Goal: Task Accomplishment & Management: Complete application form

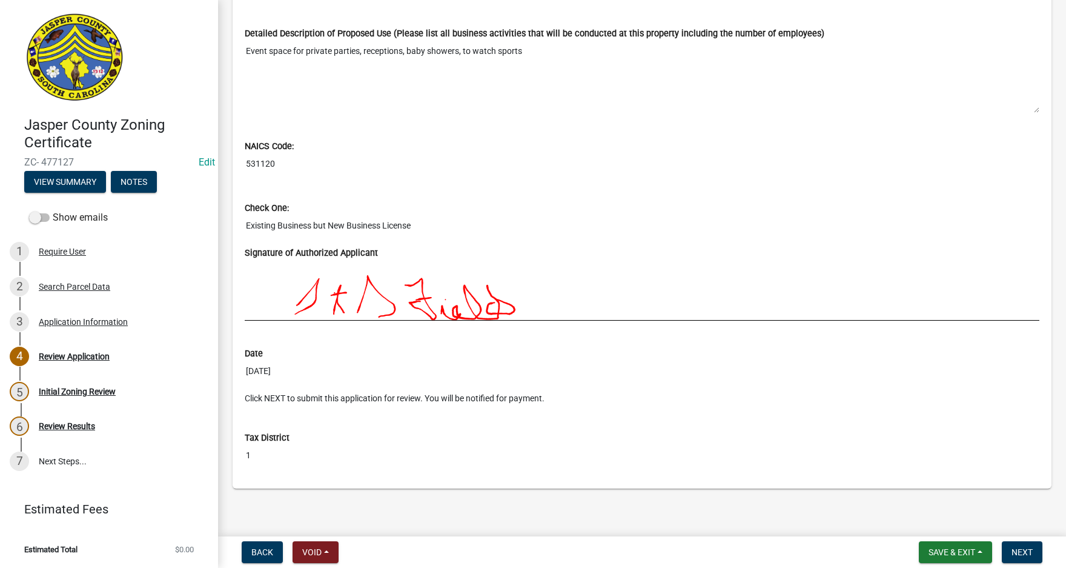
scroll to position [1049, 0]
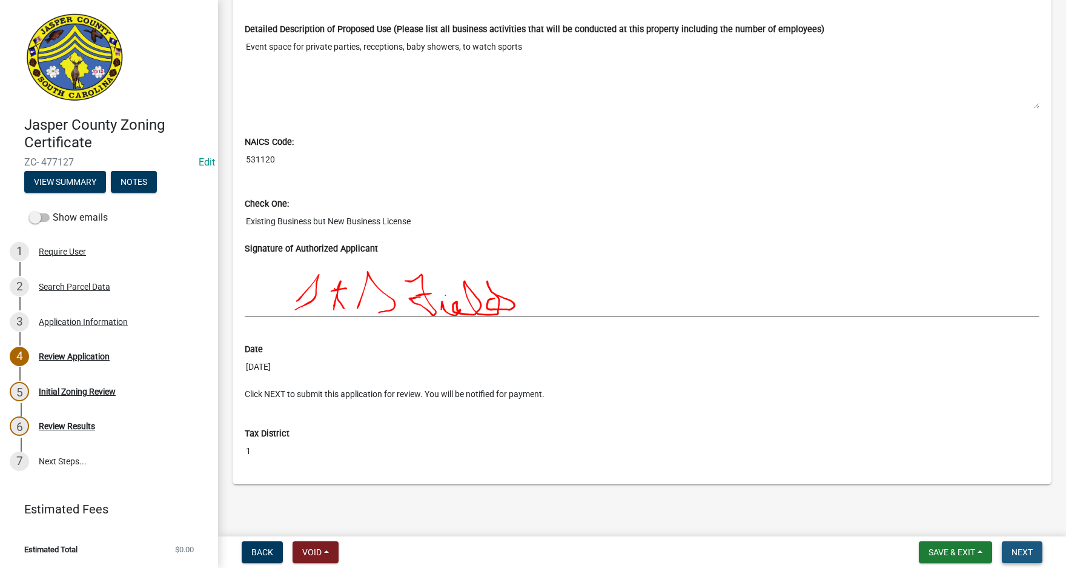
click at [1026, 552] on span "Next" at bounding box center [1022, 552] width 21 height 10
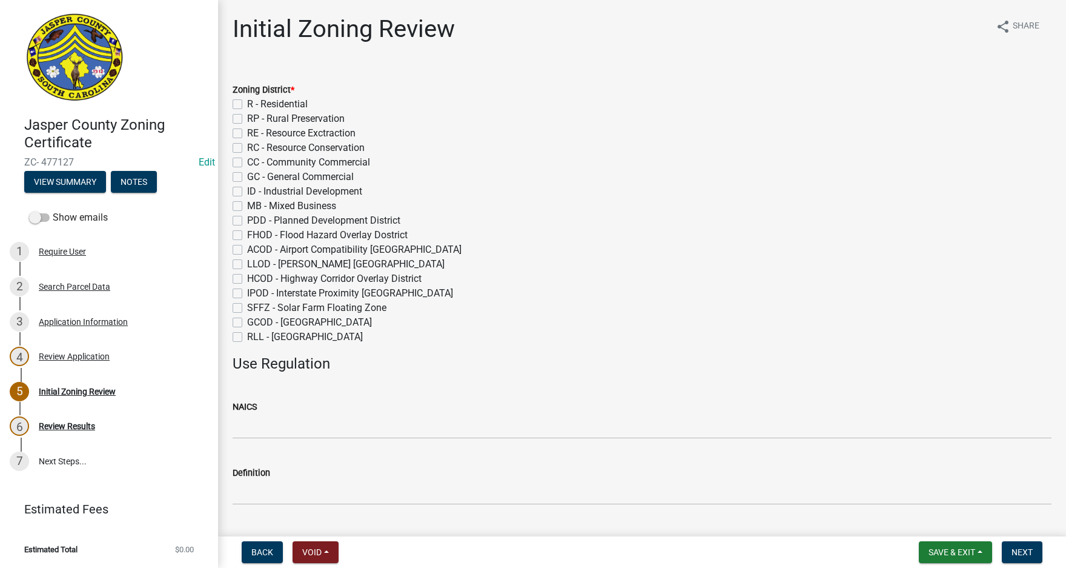
click at [247, 176] on label "GC - General Commercial" at bounding box center [300, 177] width 107 height 15
click at [247, 176] on input "GC - General Commercial" at bounding box center [251, 174] width 8 height 8
checkbox input "true"
checkbox input "false"
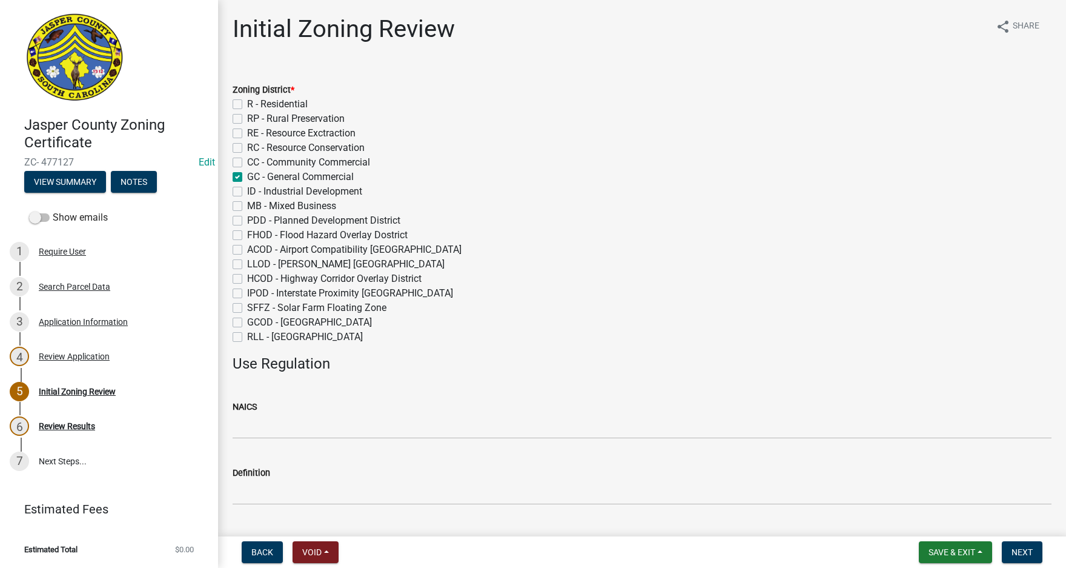
checkbox input "false"
checkbox input "true"
checkbox input "false"
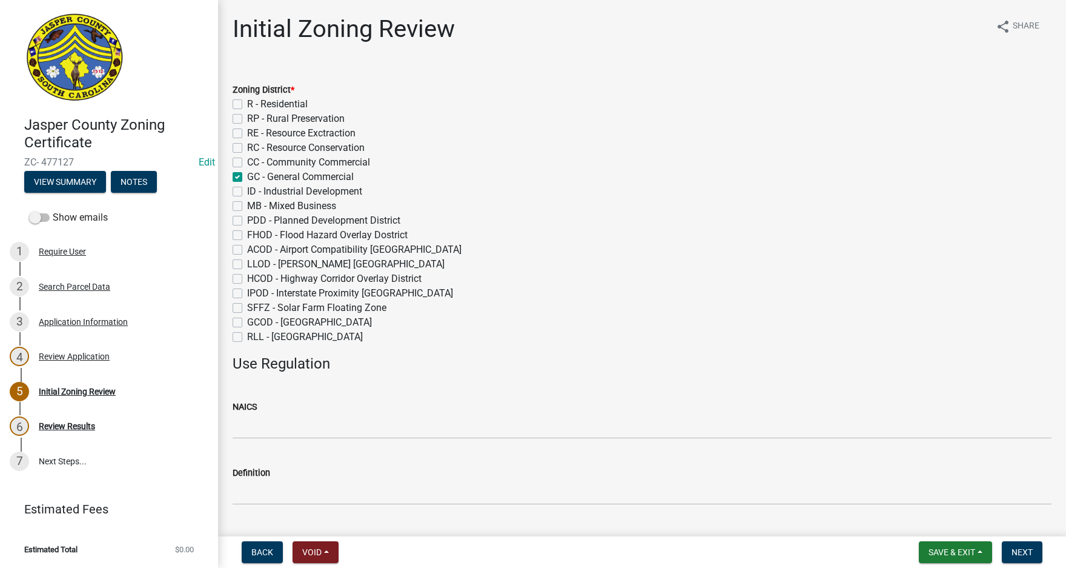
checkbox input "false"
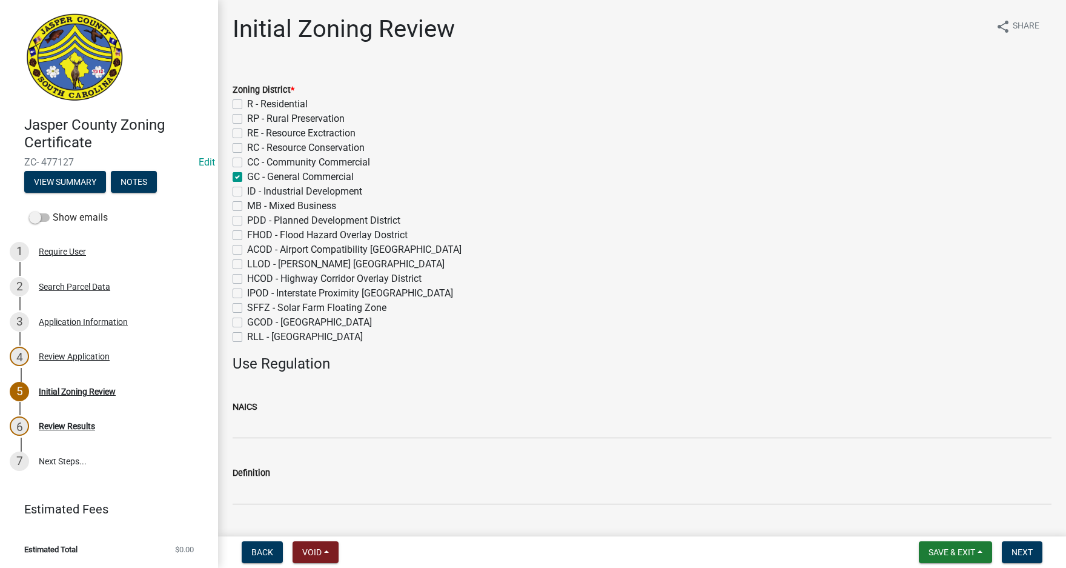
checkbox input "false"
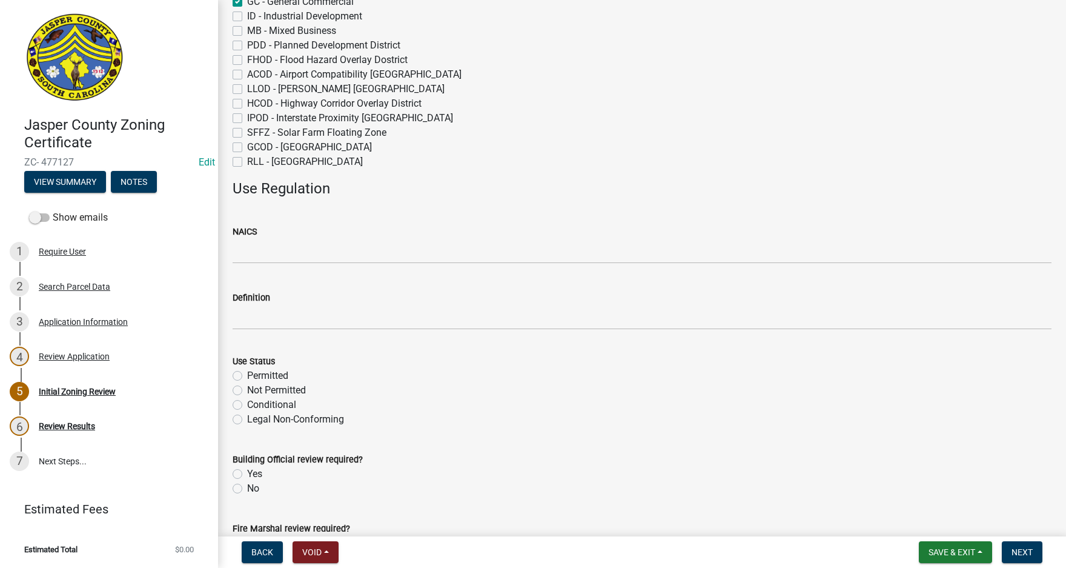
scroll to position [182, 0]
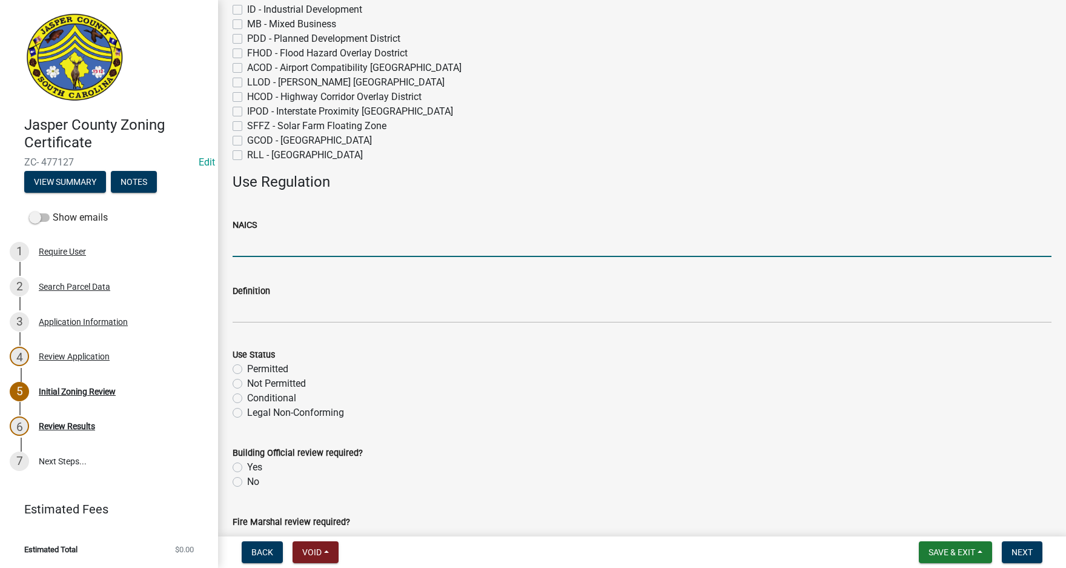
click at [250, 242] on input "NAICS" at bounding box center [642, 244] width 819 height 25
type input "531120"
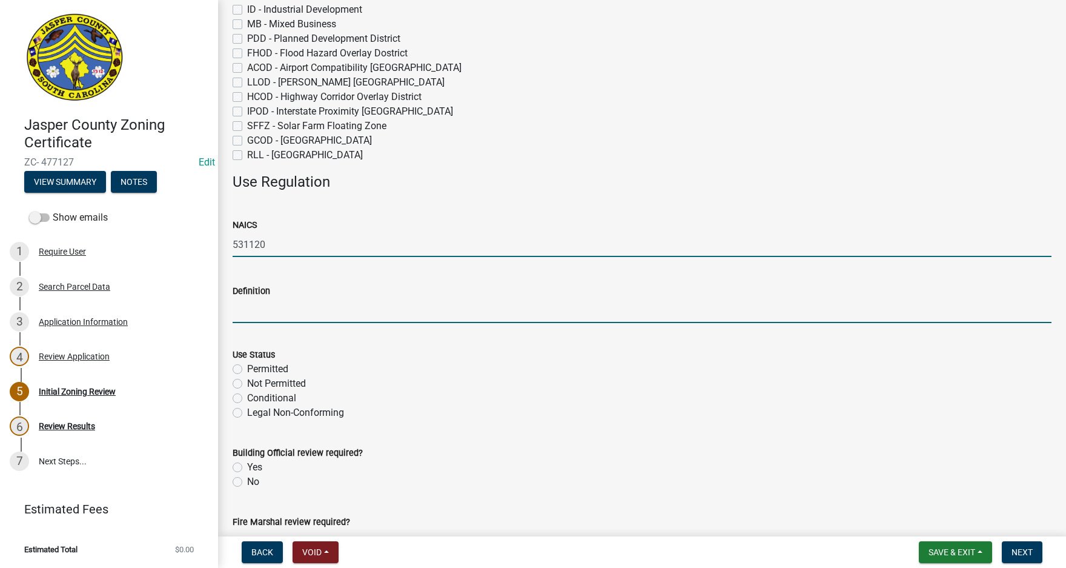
click at [256, 308] on input "Definition" at bounding box center [642, 310] width 819 height 25
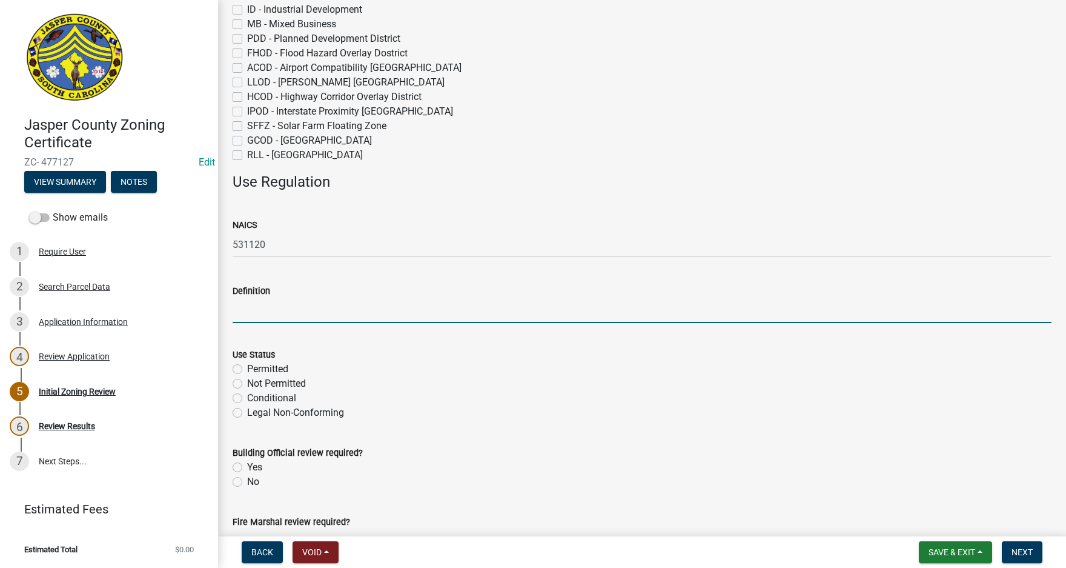
paste input "Reception hall rental or leasing"
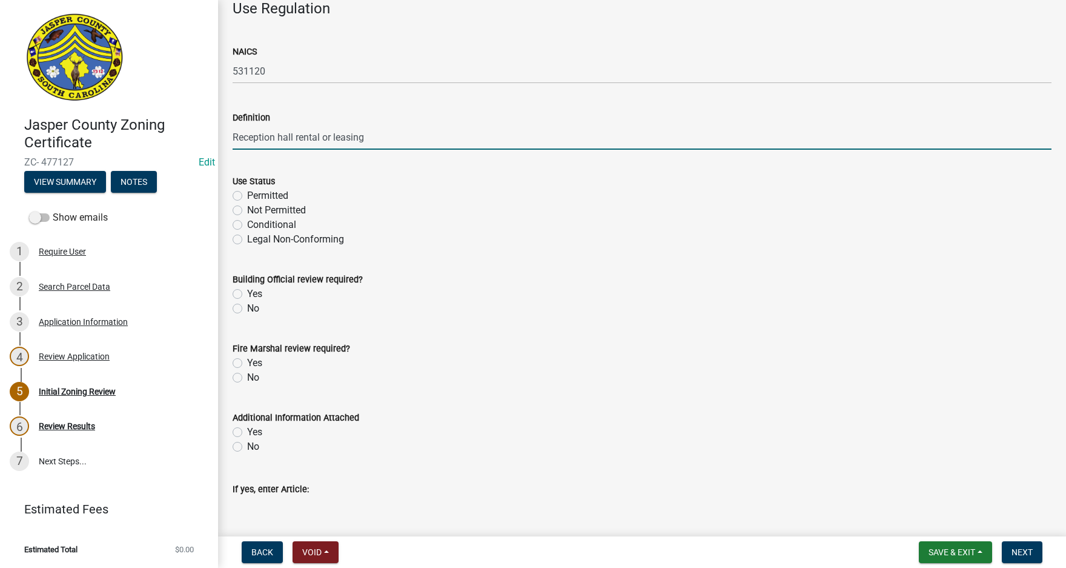
scroll to position [363, 0]
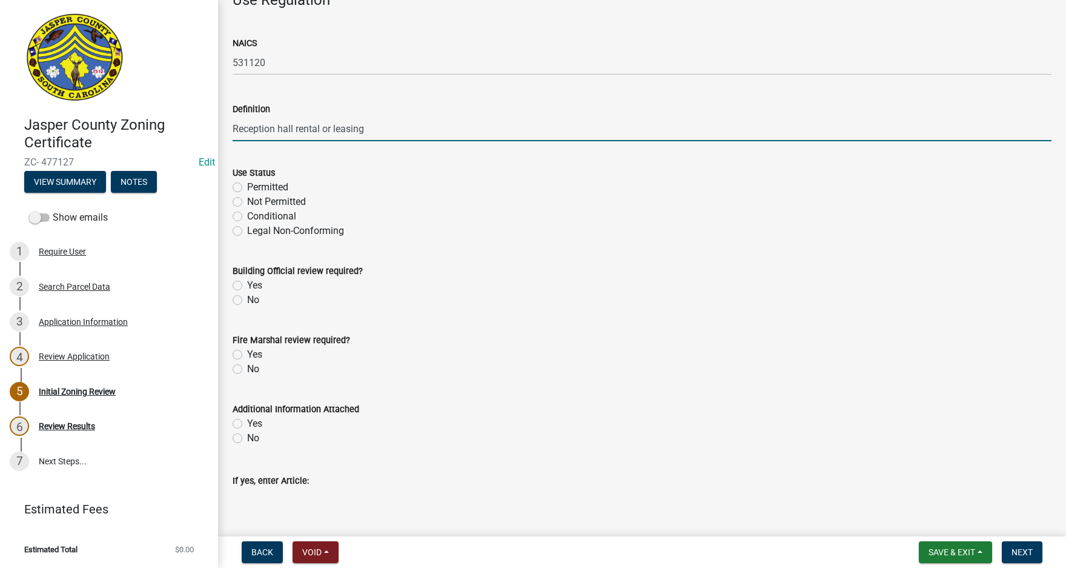
type input "Reception hall rental or leasing"
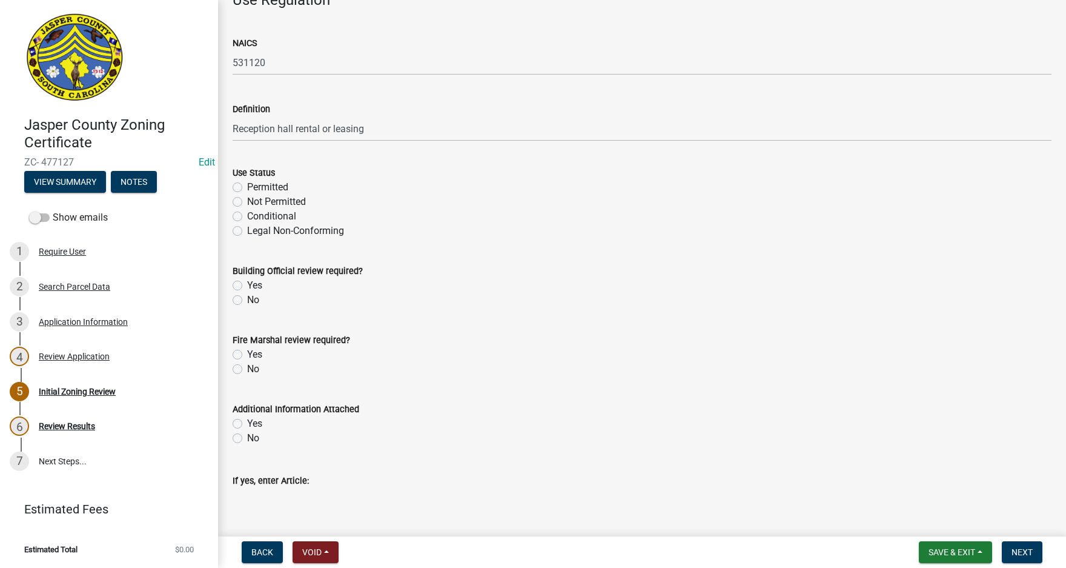
click at [247, 187] on label "Permitted" at bounding box center [267, 187] width 41 height 15
click at [247, 187] on input "Permitted" at bounding box center [251, 184] width 8 height 8
radio input "true"
click at [247, 287] on label "Yes" at bounding box center [254, 285] width 15 height 15
click at [247, 286] on input "Yes" at bounding box center [251, 282] width 8 height 8
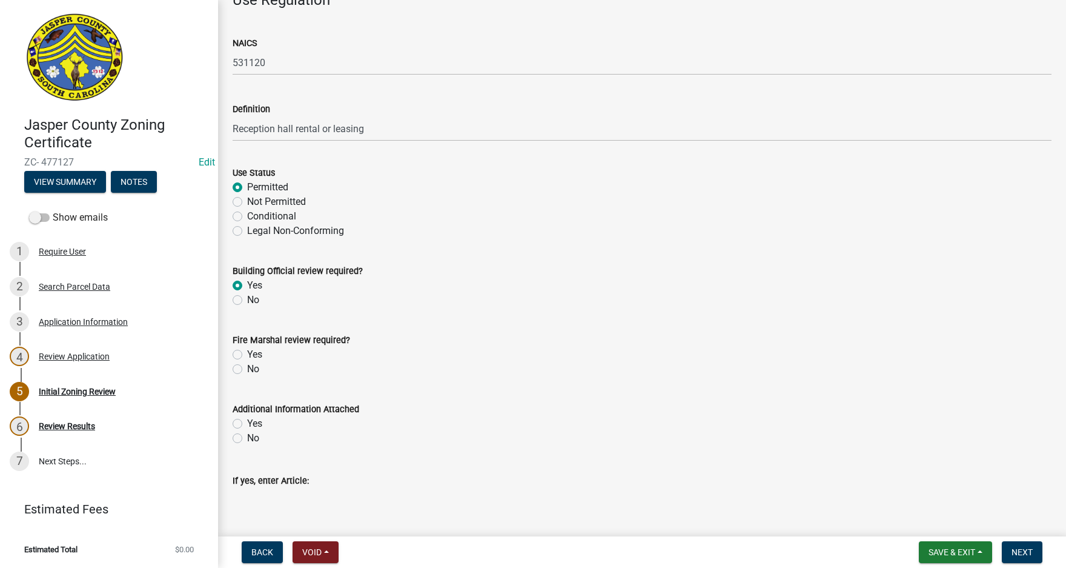
radio input "true"
click at [247, 353] on label "Yes" at bounding box center [254, 354] width 15 height 15
click at [247, 353] on input "Yes" at bounding box center [251, 351] width 8 height 8
radio input "true"
click at [247, 436] on label "No" at bounding box center [253, 438] width 12 height 15
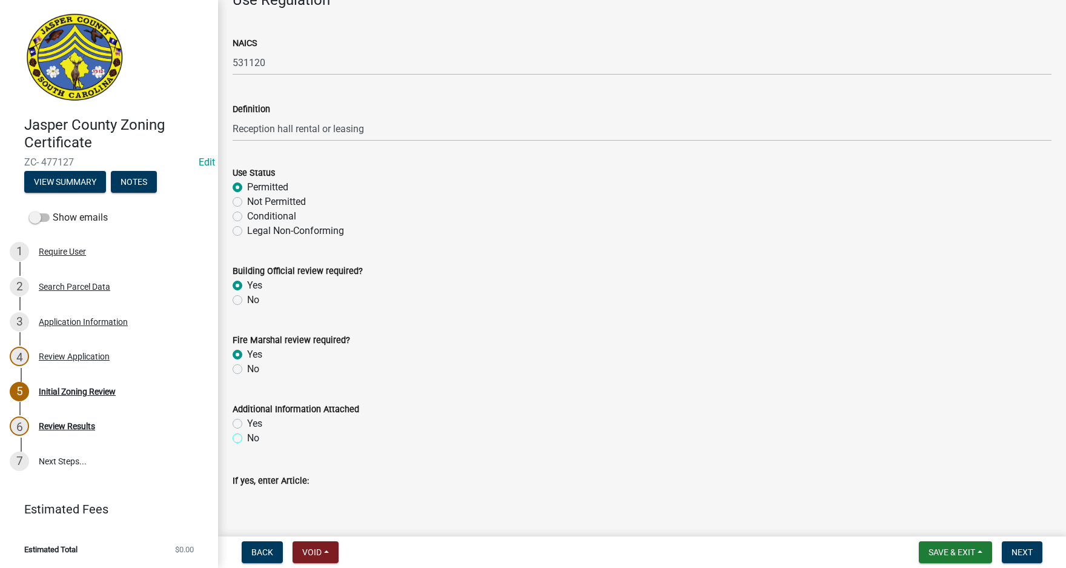
click at [247, 436] on input "No" at bounding box center [251, 435] width 8 height 8
radio input "true"
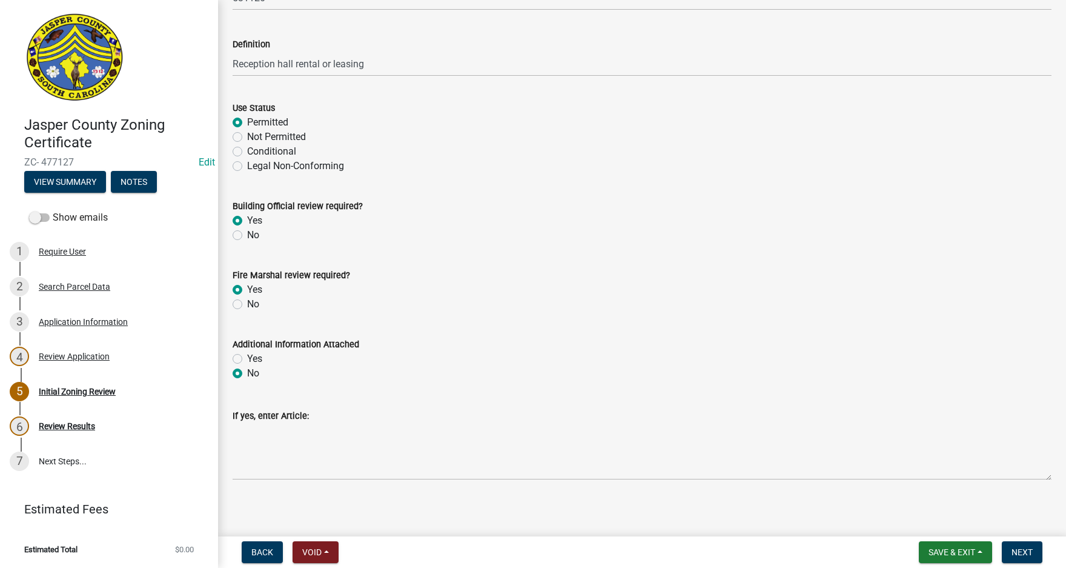
scroll to position [434, 0]
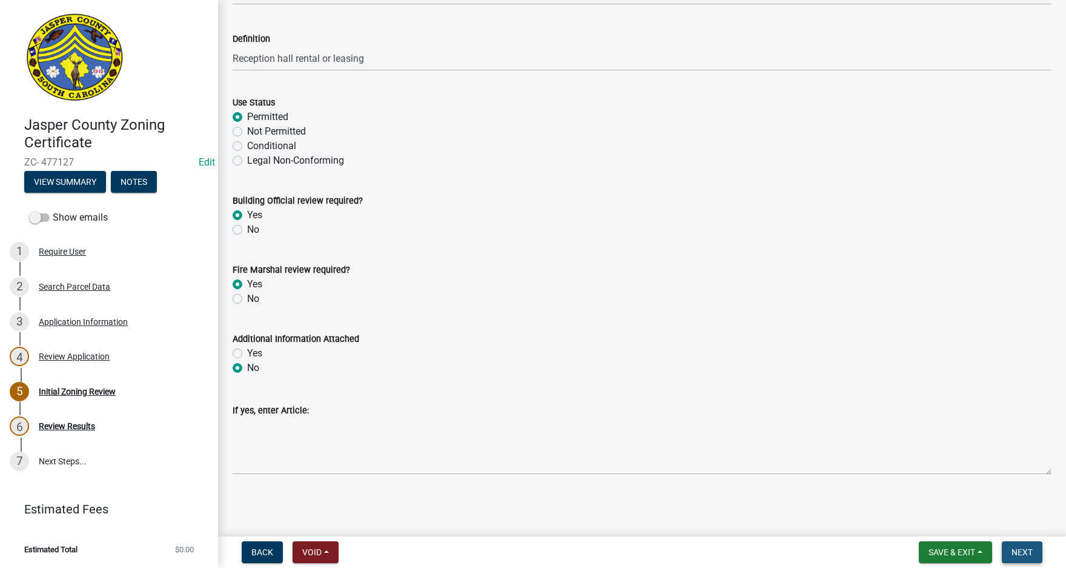
click at [1029, 548] on span "Next" at bounding box center [1022, 552] width 21 height 10
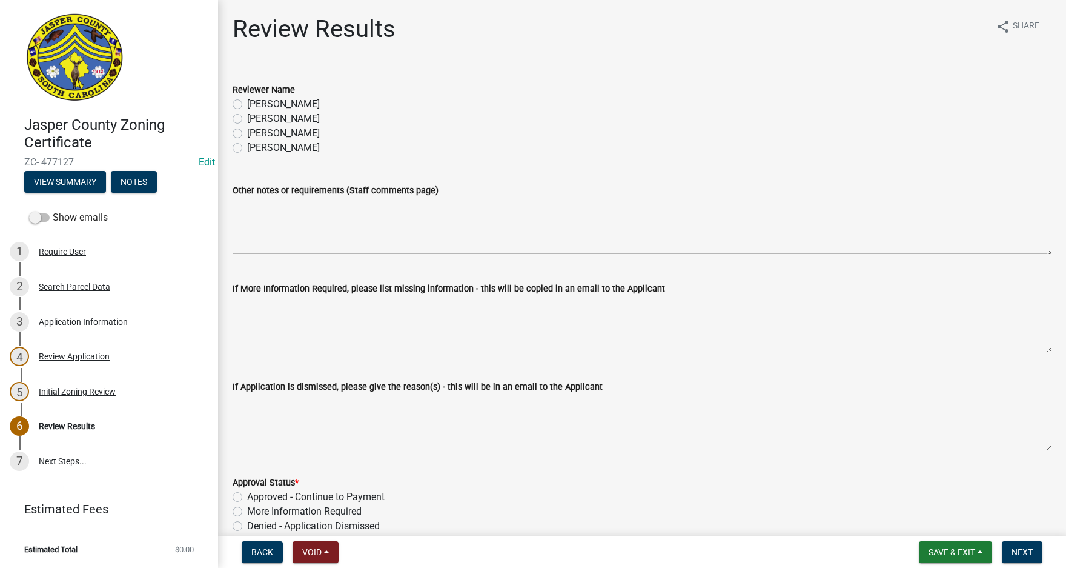
click at [247, 122] on label "[PERSON_NAME]" at bounding box center [283, 118] width 73 height 15
click at [247, 119] on input "[PERSON_NAME]" at bounding box center [251, 115] width 8 height 8
radio input "true"
click at [247, 497] on label "Approved - Continue to Payment" at bounding box center [316, 496] width 138 height 15
click at [247, 497] on input "Approved - Continue to Payment" at bounding box center [251, 493] width 8 height 8
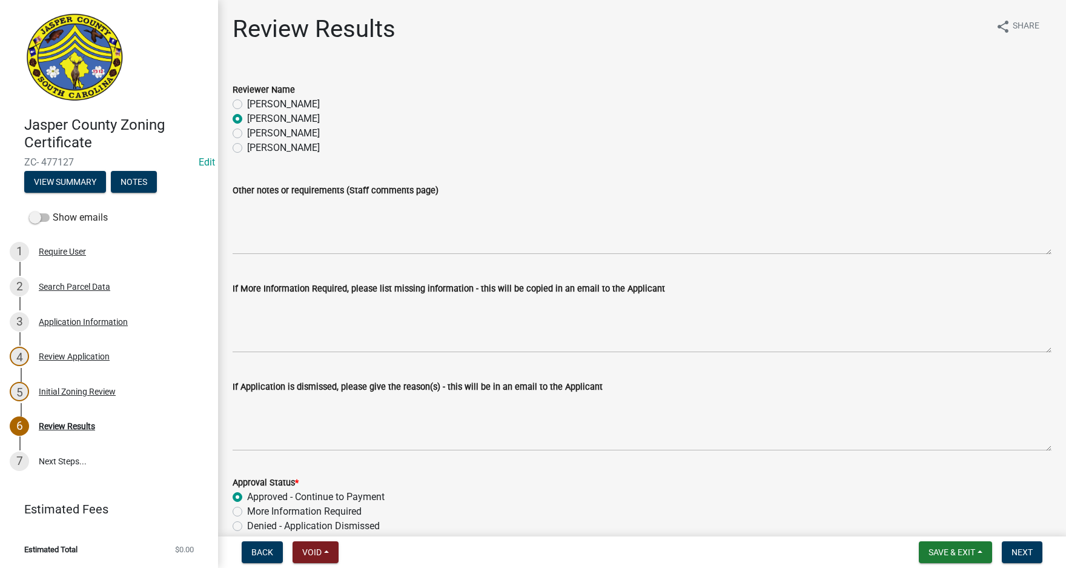
radio input "true"
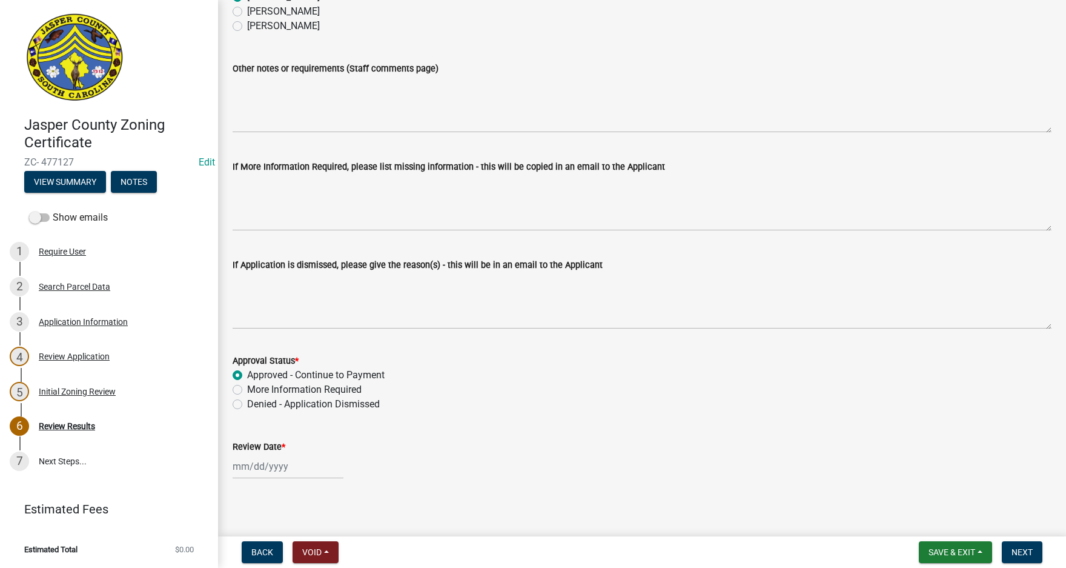
scroll to position [127, 0]
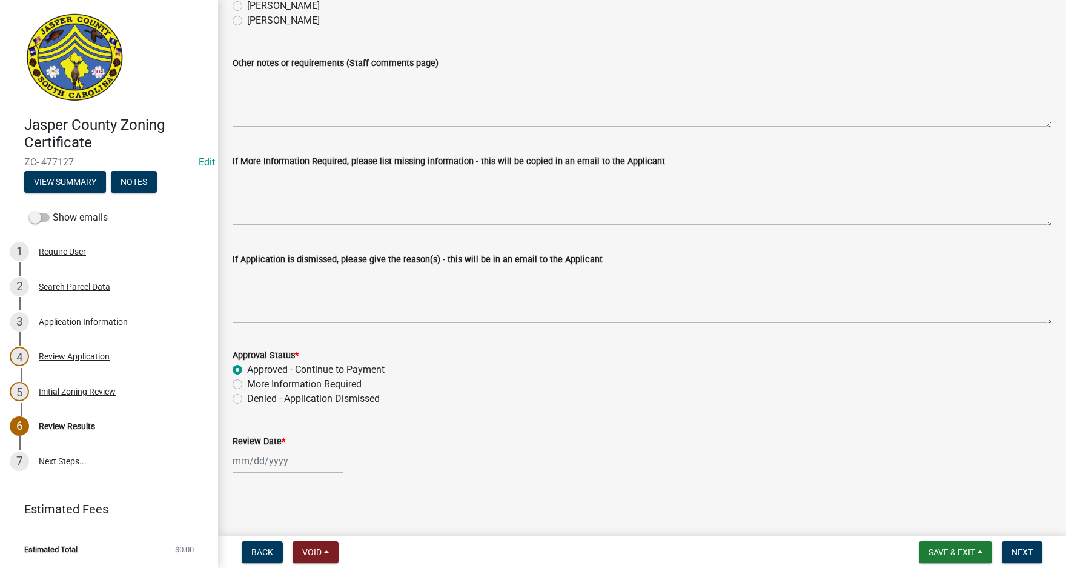
select select "9"
select select "2025"
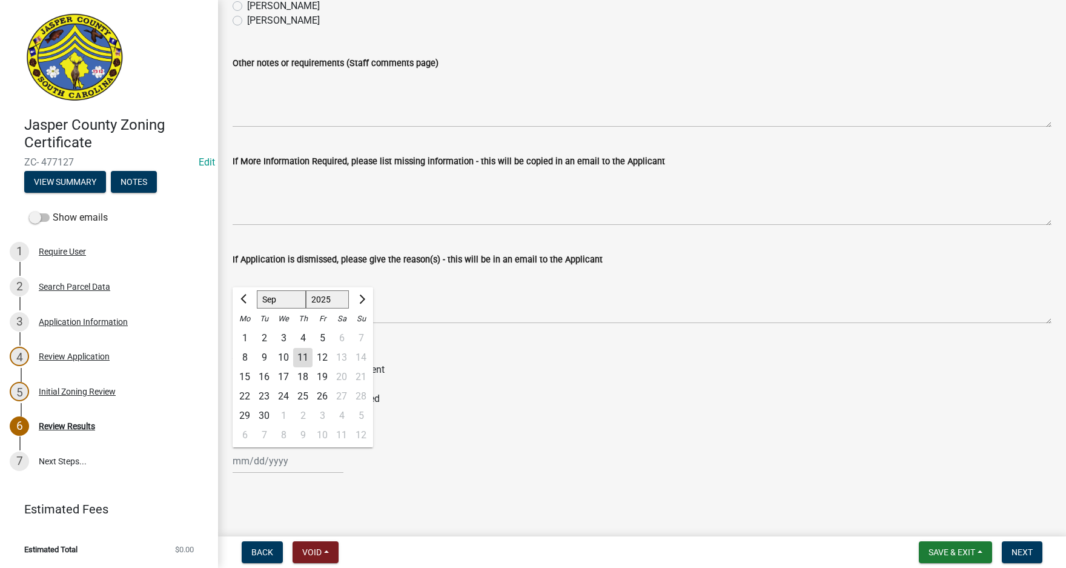
click at [260, 460] on div "Jan Feb Mar Apr May Jun Jul Aug Sep Oct Nov Dec 1525 1526 1527 1528 1529 1530 1…" at bounding box center [288, 460] width 111 height 25
click at [304, 351] on div "11" at bounding box center [302, 357] width 19 height 19
type input "[DATE]"
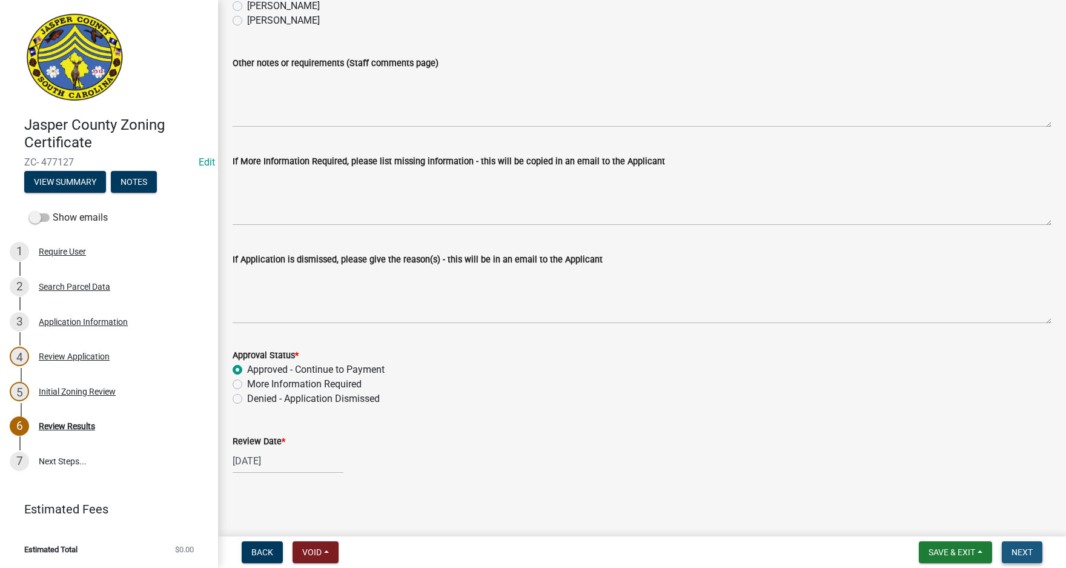
click at [1024, 549] on span "Next" at bounding box center [1022, 552] width 21 height 10
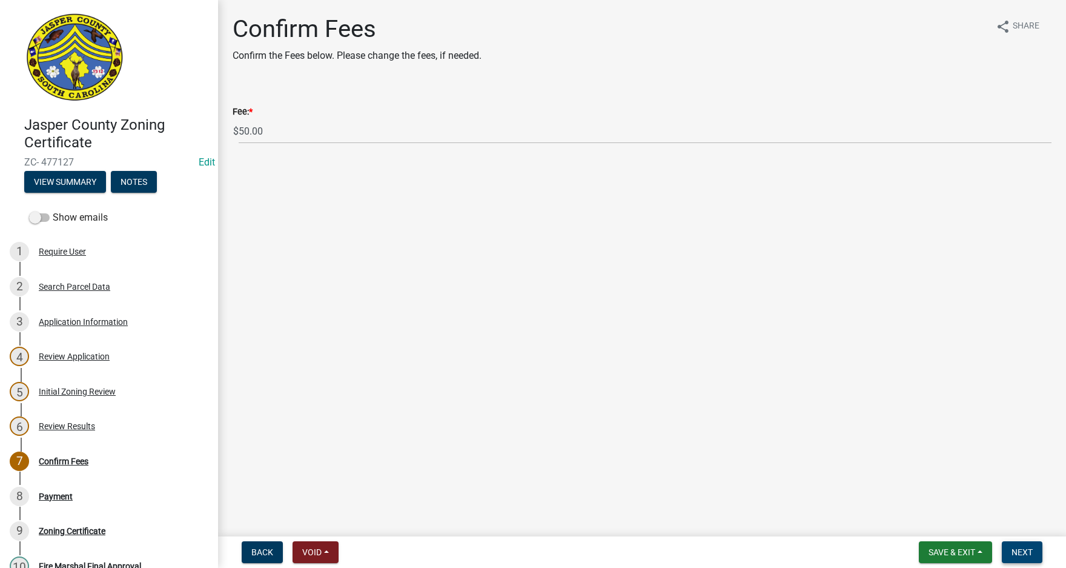
click at [1027, 545] on button "Next" at bounding box center [1022, 552] width 41 height 22
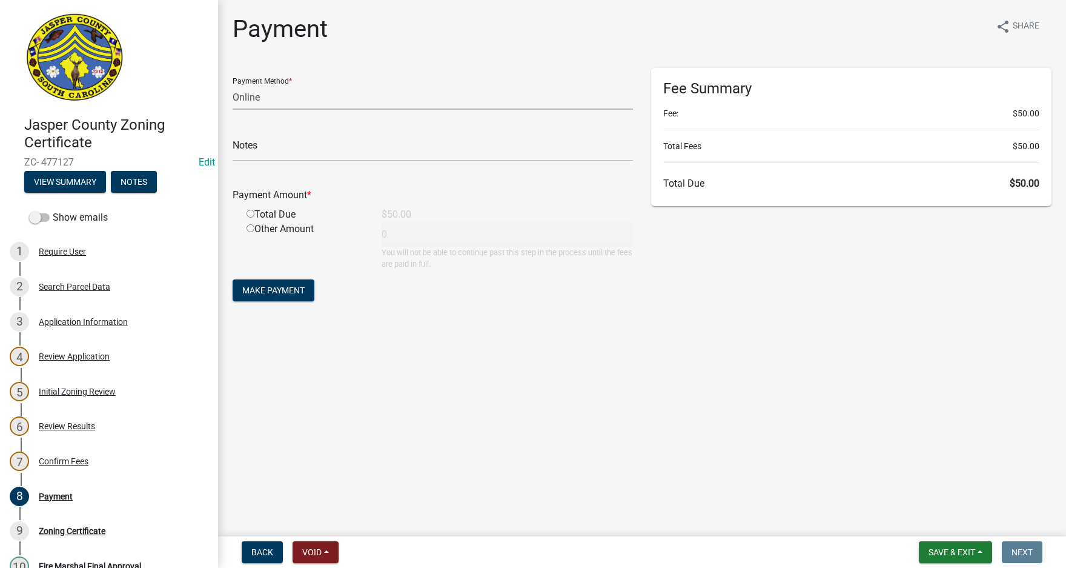
click at [288, 90] on select "Credit Card POS Check Cash Online" at bounding box center [433, 97] width 400 height 25
select select "2: 1"
click at [233, 85] on select "Credit Card POS Check Cash Online" at bounding box center [433, 97] width 400 height 25
click at [249, 213] on input "radio" at bounding box center [251, 214] width 8 height 8
radio input "true"
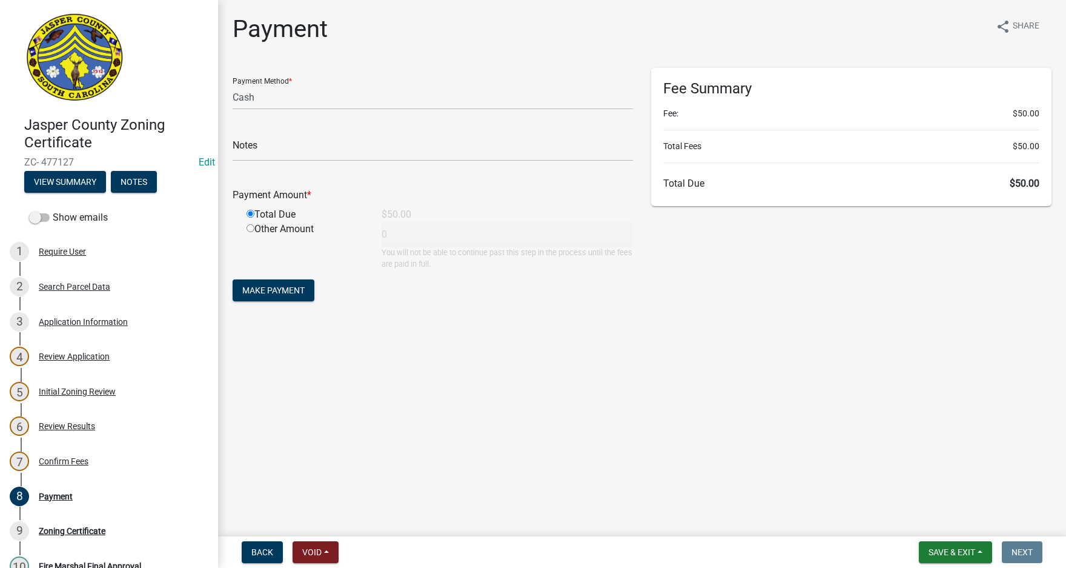
type input "50"
click at [283, 290] on span "Make Payment" at bounding box center [273, 290] width 62 height 10
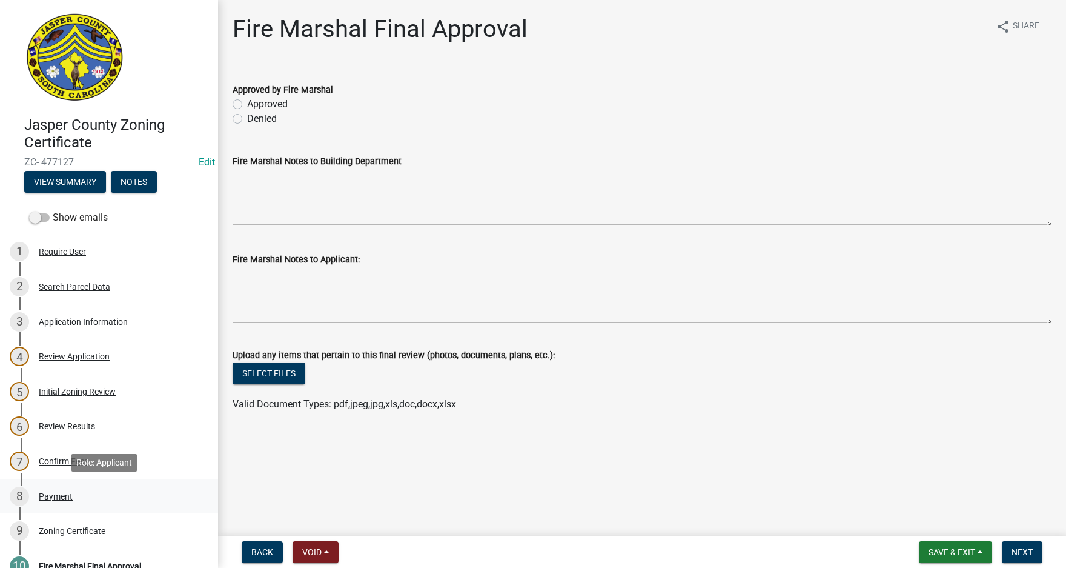
click at [55, 494] on div "Payment" at bounding box center [56, 496] width 34 height 8
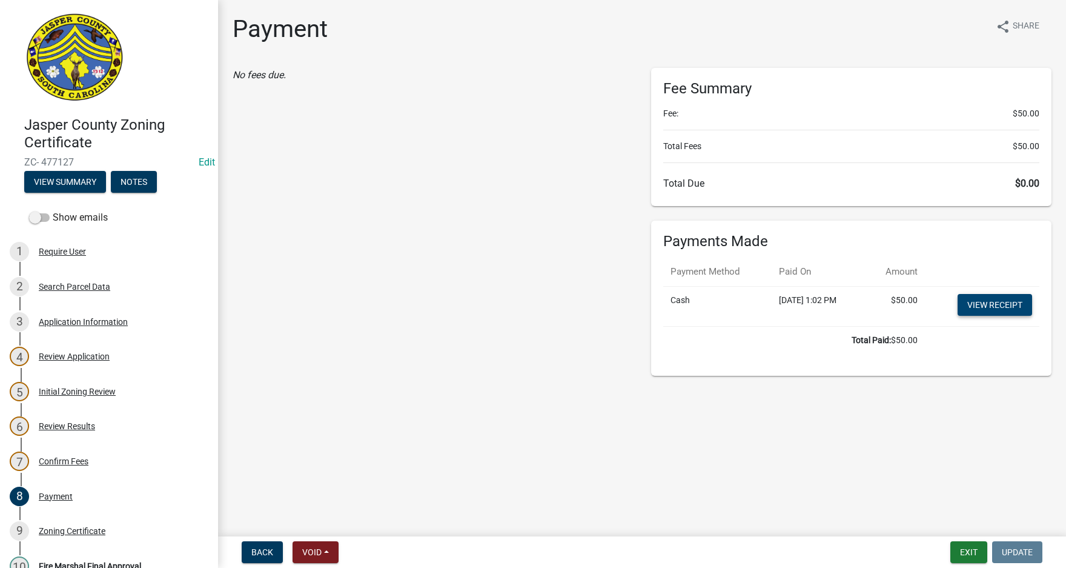
click at [989, 303] on link "View receipt" at bounding box center [995, 305] width 75 height 22
click at [74, 529] on div "Zoning Certificate" at bounding box center [72, 530] width 67 height 8
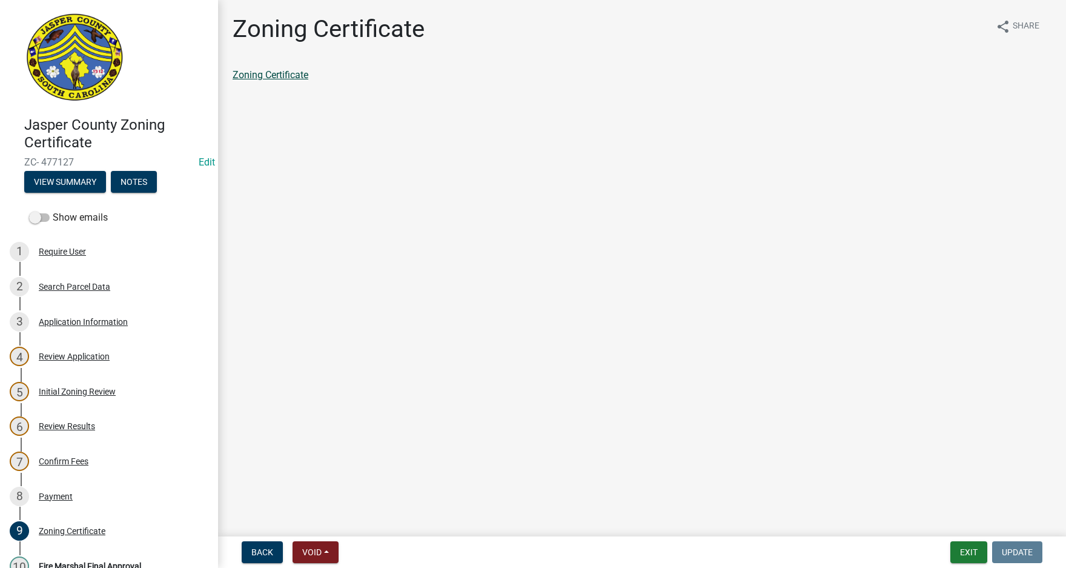
click at [290, 72] on link "Zoning Certificate" at bounding box center [271, 75] width 76 height 12
